Goal: Transaction & Acquisition: Purchase product/service

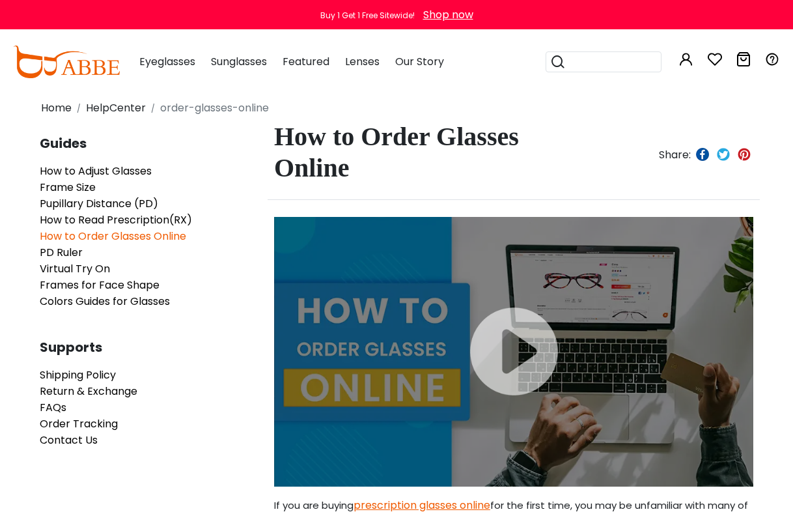
click at [430, 86] on button "Later" at bounding box center [423, 84] width 59 height 33
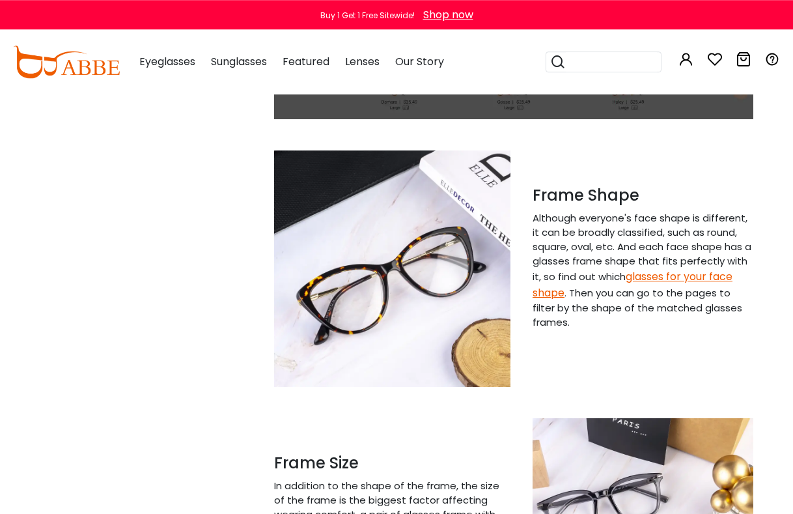
scroll to position [731, 0]
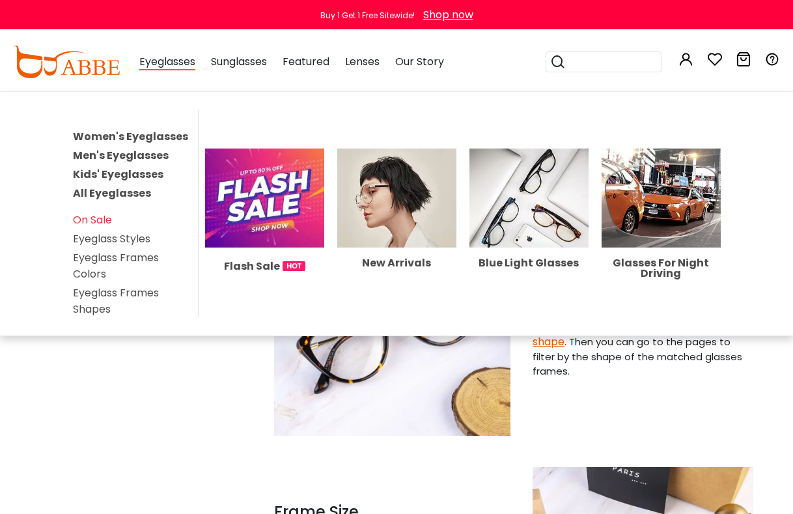
click at [165, 63] on span "Eyeglasses" at bounding box center [167, 62] width 56 height 16
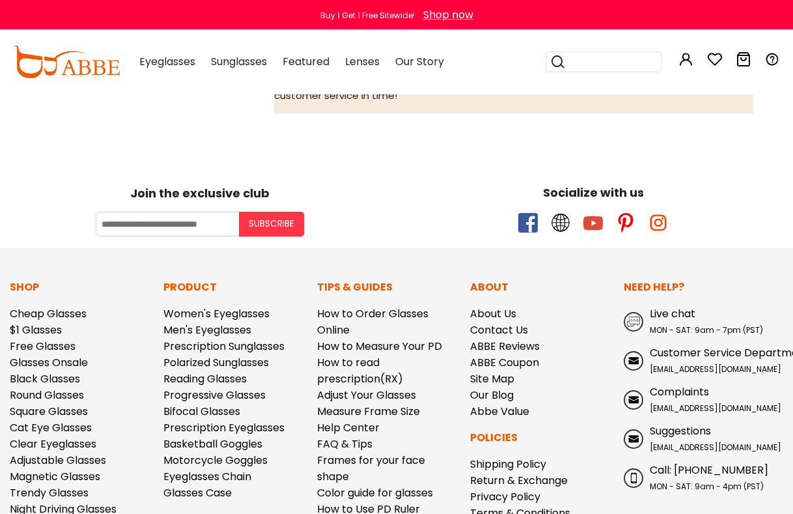
scroll to position [2656, 0]
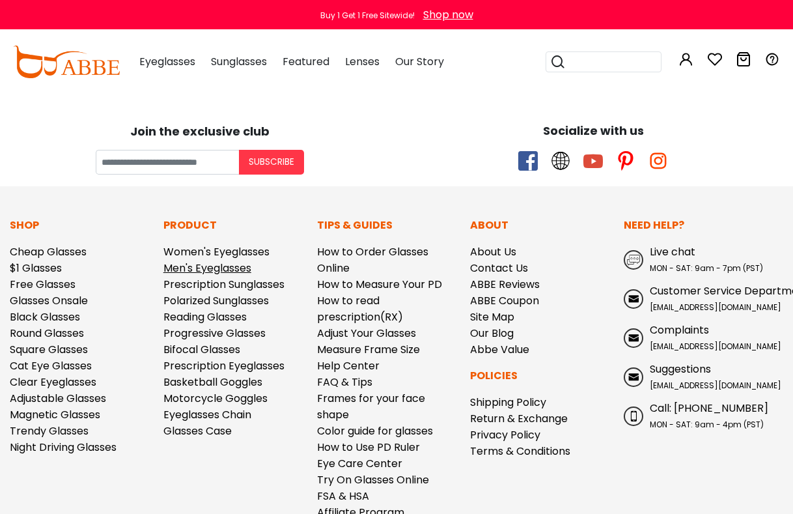
click at [210, 260] on link "Men's Eyeglasses" at bounding box center [207, 267] width 88 height 15
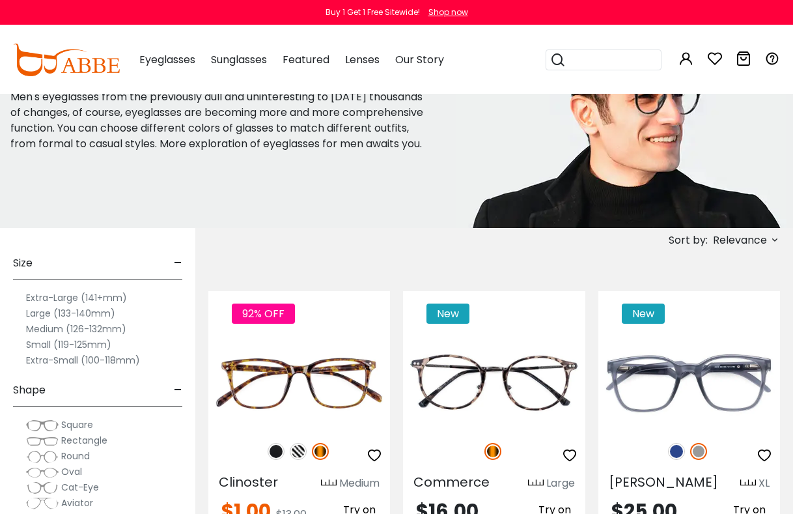
scroll to position [133, 0]
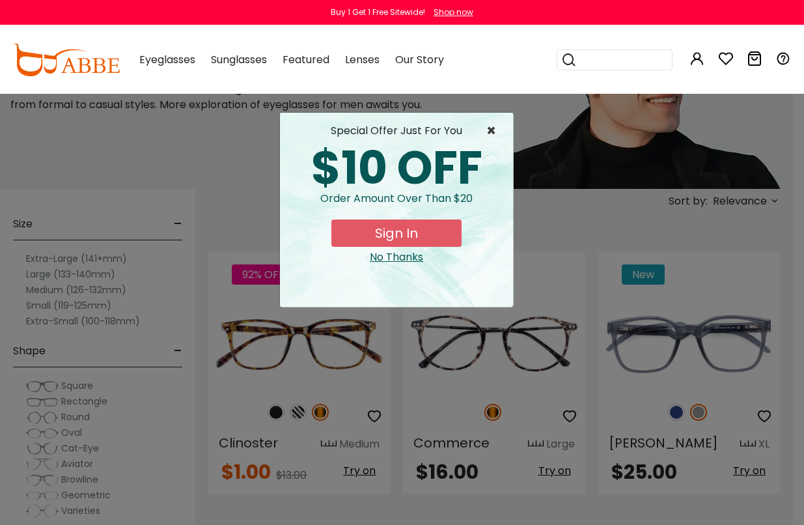
click at [492, 127] on span "×" at bounding box center [494, 131] width 16 height 16
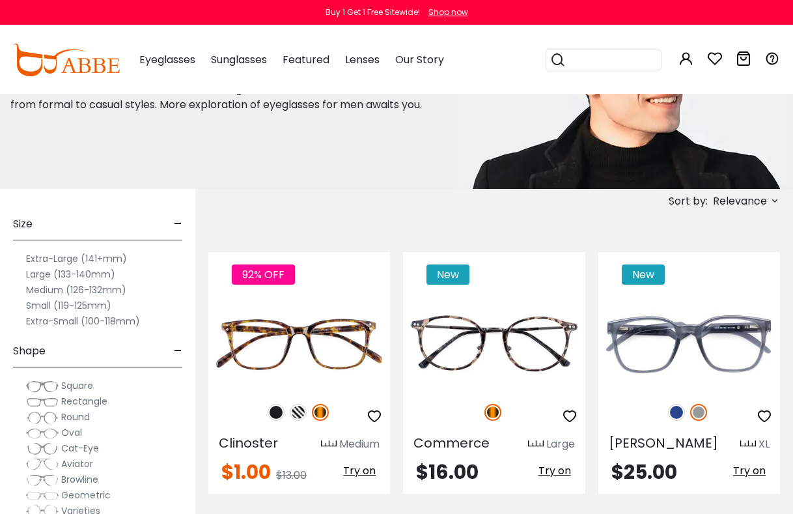
scroll to position [199, 0]
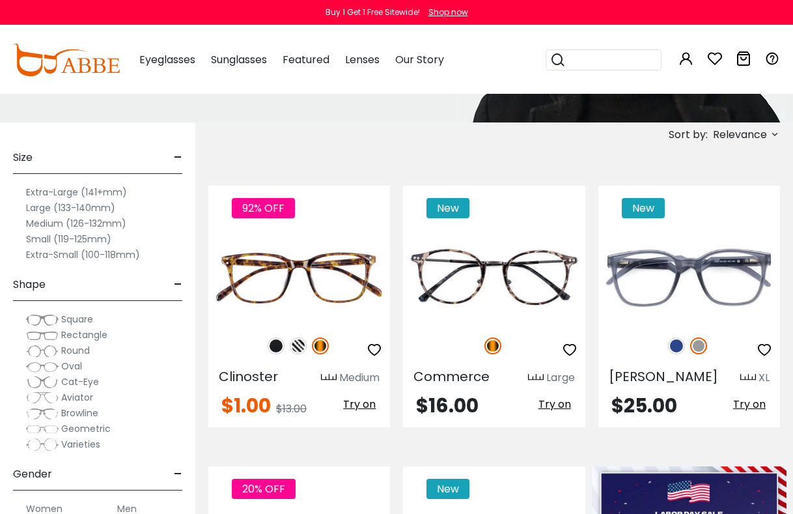
click at [72, 383] on span "Cat-Eye" at bounding box center [80, 381] width 38 height 13
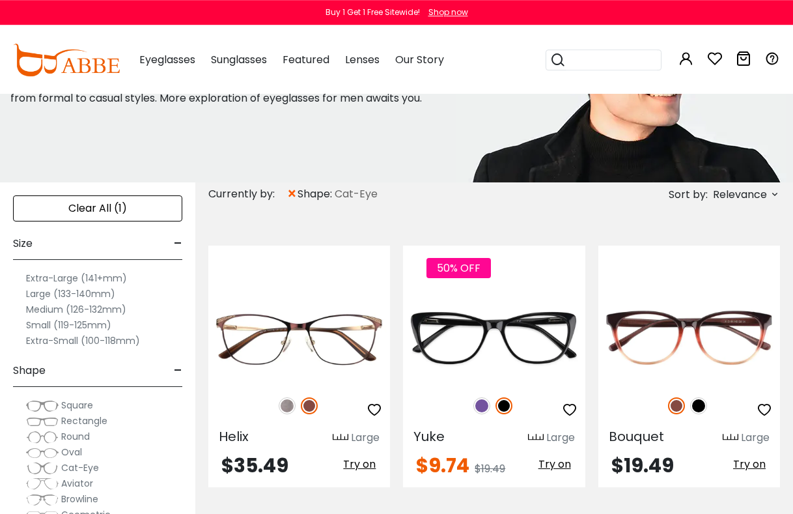
scroll to position [199, 0]
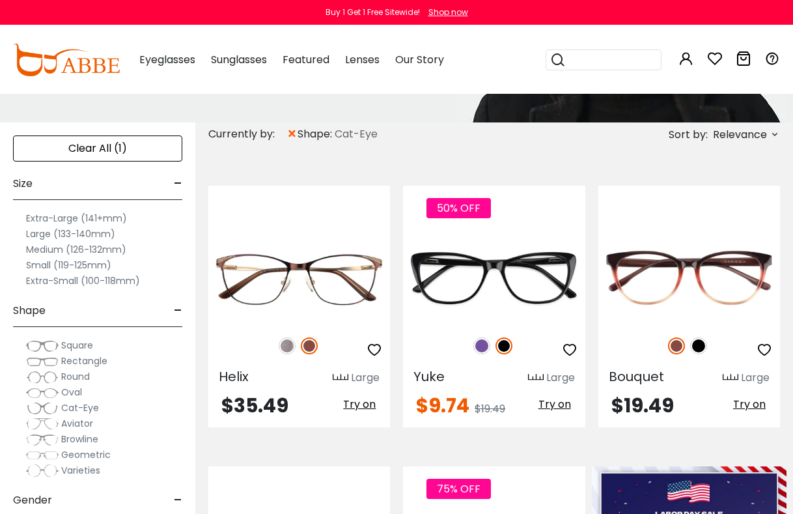
click at [102, 249] on label "Medium (126-132mm)" at bounding box center [76, 250] width 100 height 16
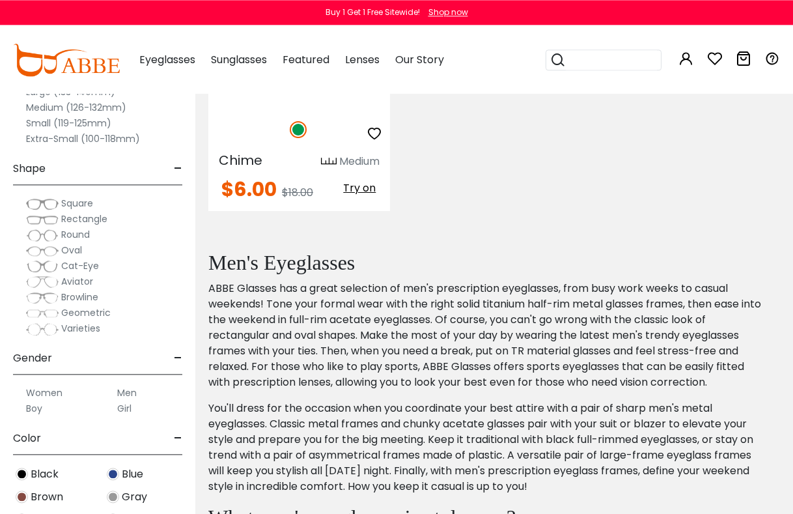
scroll to position [996, 0]
